Goal: Contribute content

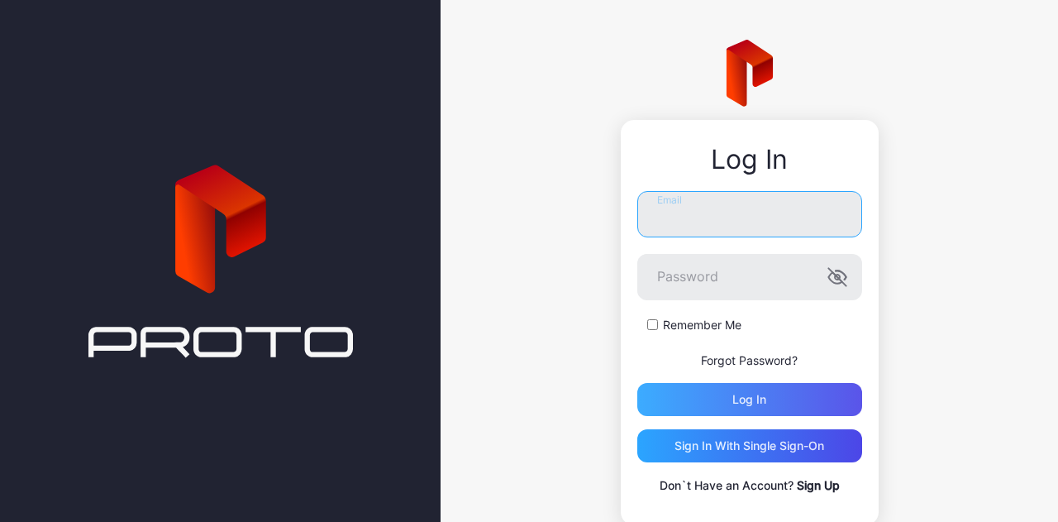
type input "**********"
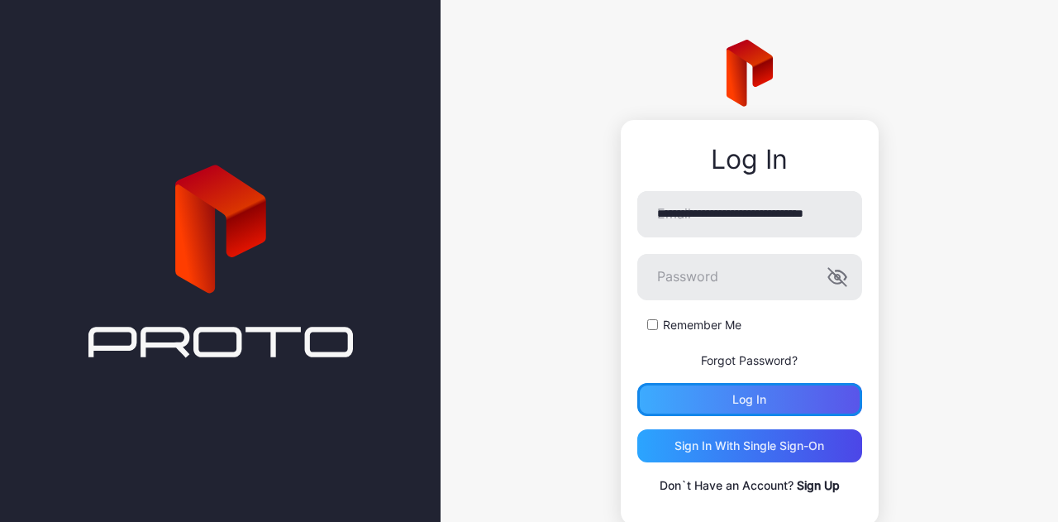
click at [744, 398] on div "Log in" at bounding box center [749, 399] width 34 height 13
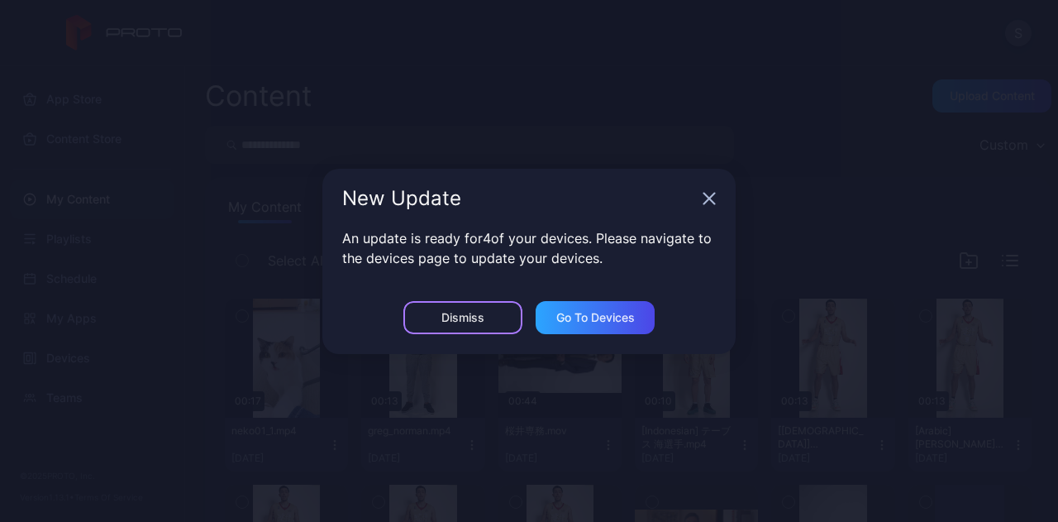
click at [488, 312] on div "Dismiss" at bounding box center [462, 317] width 119 height 33
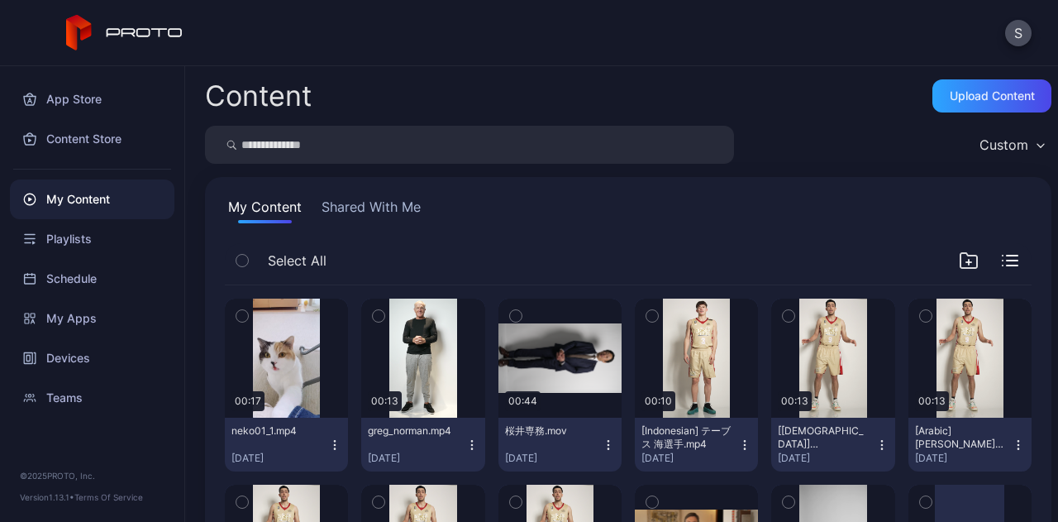
click at [972, 100] on div "Upload Content" at bounding box center [992, 95] width 85 height 13
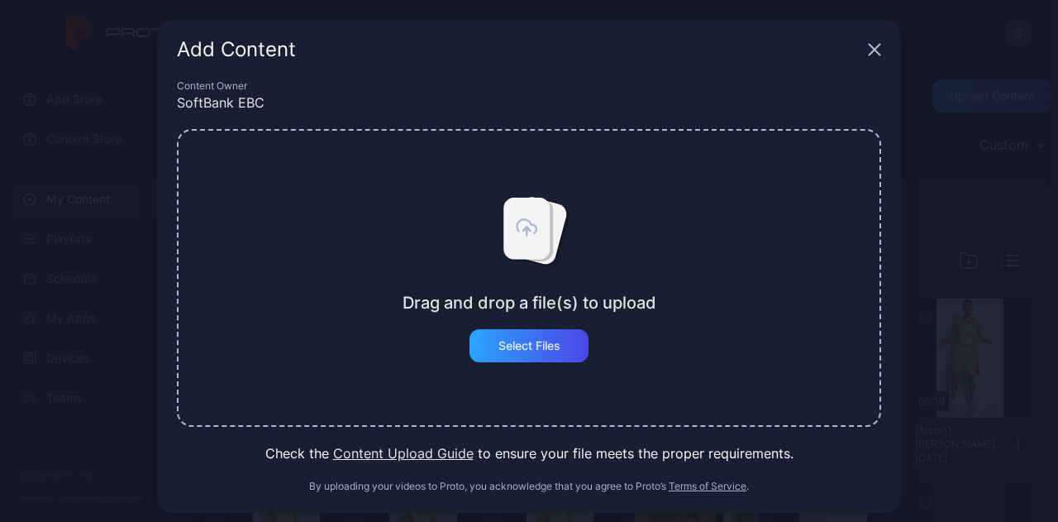
click at [517, 222] on icon at bounding box center [526, 225] width 19 height 13
click at [868, 45] on icon "button" at bounding box center [874, 49] width 13 height 13
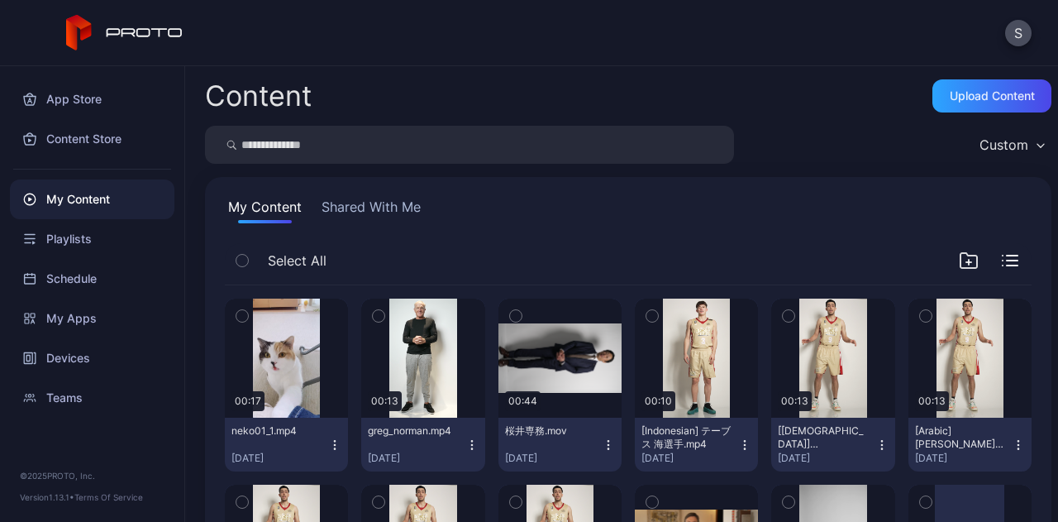
click at [636, 51] on div "S" at bounding box center [529, 33] width 1058 height 66
click at [950, 94] on div "Upload Content" at bounding box center [992, 95] width 85 height 13
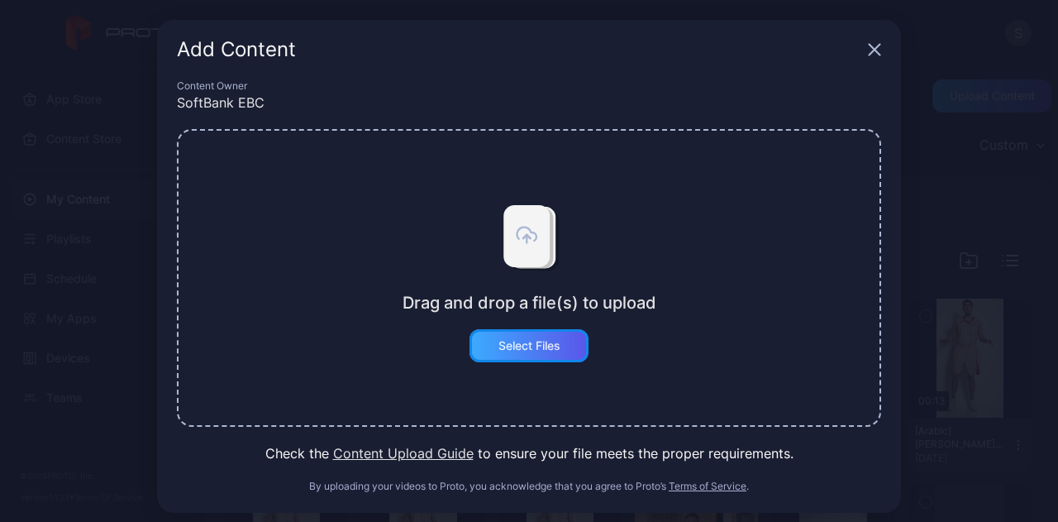
click at [541, 351] on div "Select Files" at bounding box center [529, 345] width 62 height 13
click at [868, 54] on icon "button" at bounding box center [874, 49] width 13 height 13
